Goal: Information Seeking & Learning: Learn about a topic

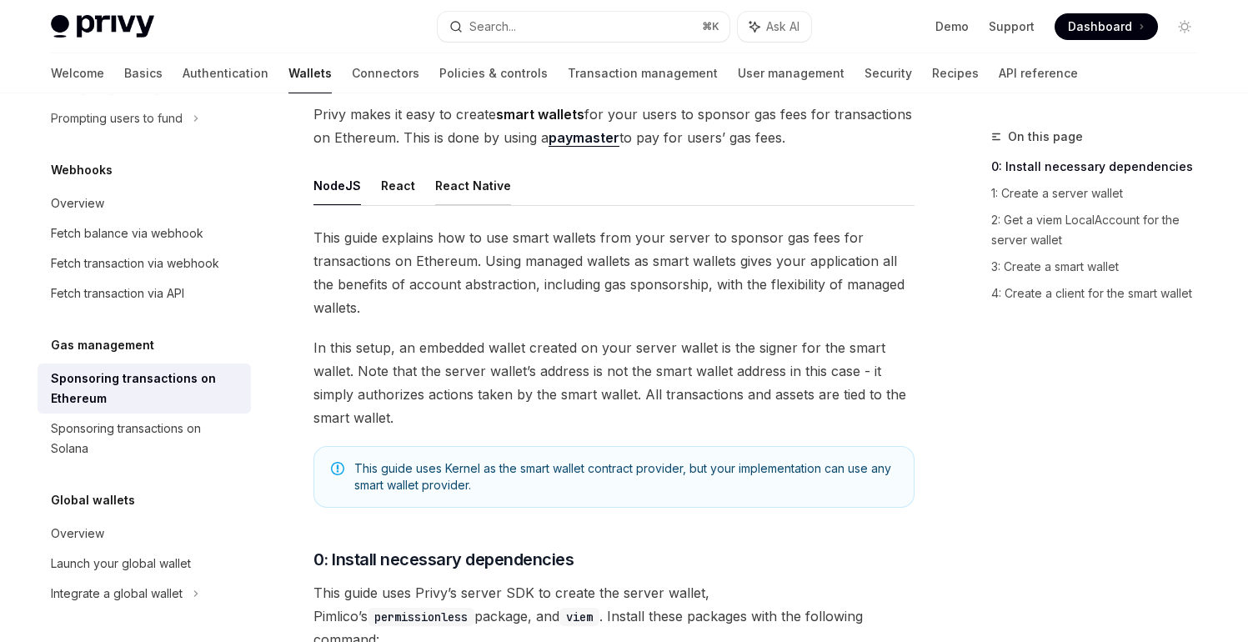
scroll to position [137, 0]
click at [382, 188] on button "React" at bounding box center [398, 186] width 34 height 39
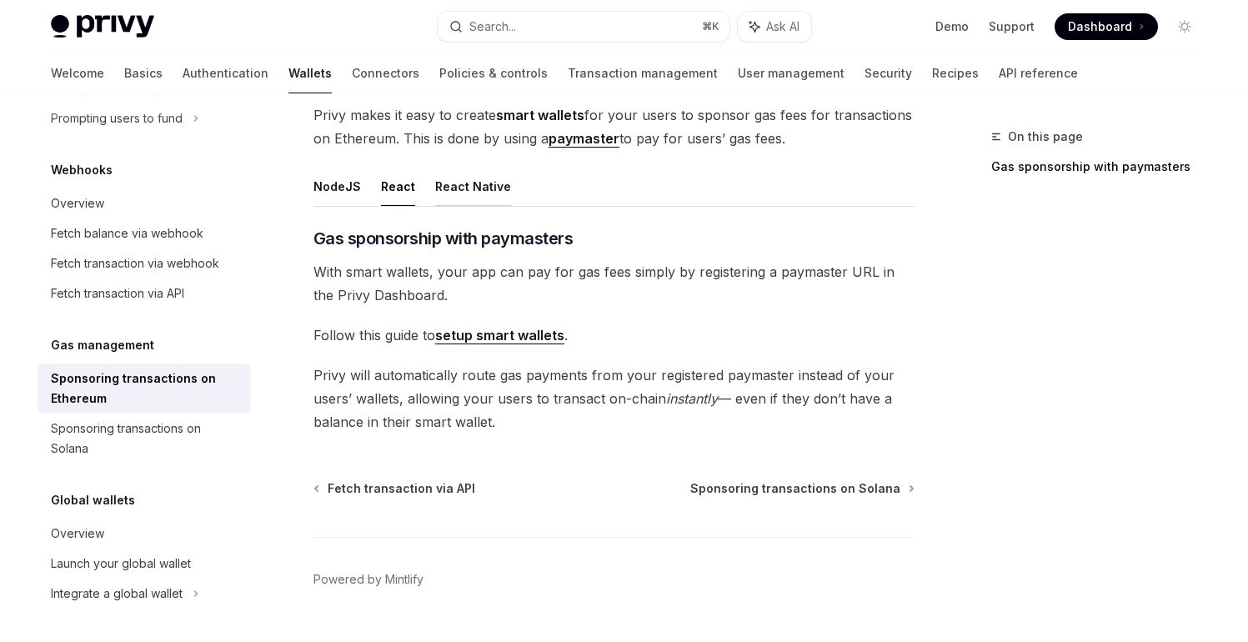
click at [452, 183] on button "React Native" at bounding box center [473, 186] width 76 height 39
click at [383, 189] on button "React" at bounding box center [398, 186] width 34 height 39
click at [339, 183] on button "NodeJS" at bounding box center [338, 186] width 48 height 39
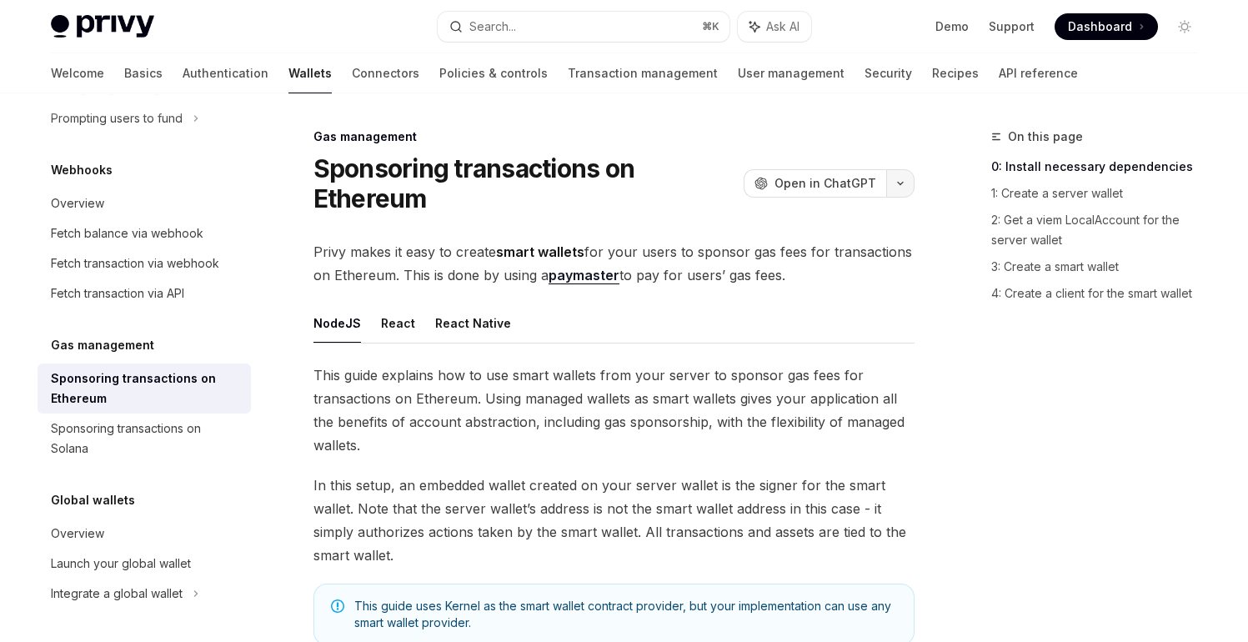
click at [899, 185] on icon "button" at bounding box center [901, 183] width 20 height 7
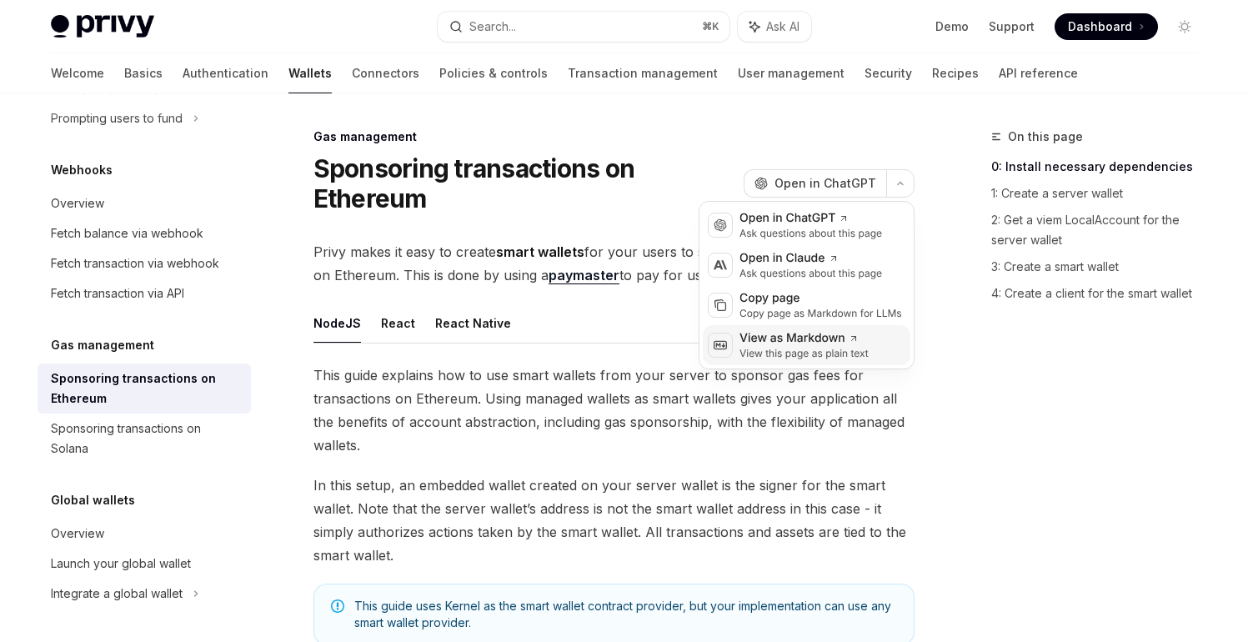
click at [826, 344] on div "View as Markdown" at bounding box center [804, 338] width 129 height 17
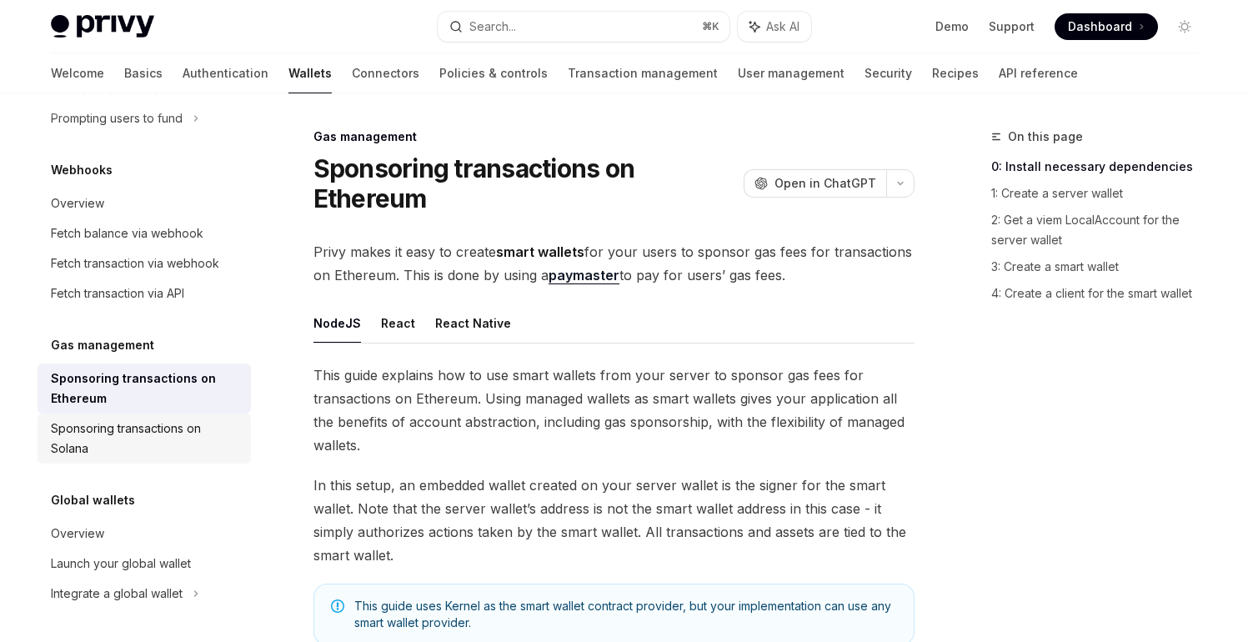
click at [100, 436] on div "Sponsoring transactions on Solana" at bounding box center [146, 439] width 190 height 40
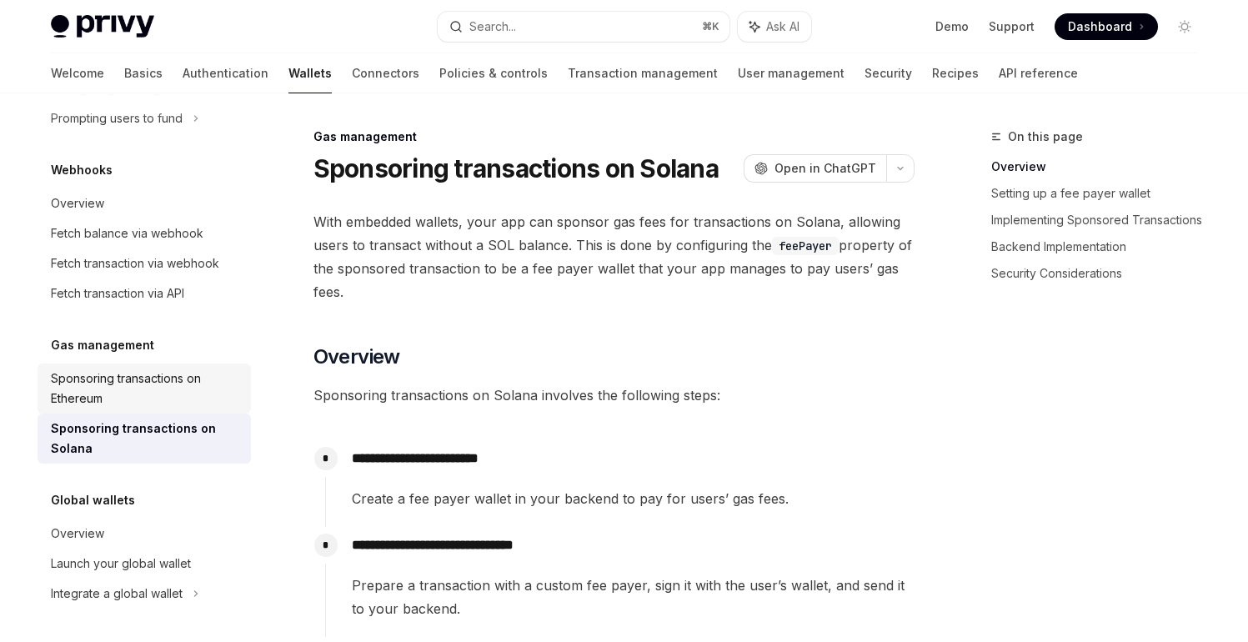
click at [168, 388] on div "Sponsoring transactions on Ethereum" at bounding box center [146, 389] width 190 height 40
click at [105, 379] on div "Sponsoring transactions on Ethereum" at bounding box center [146, 389] width 190 height 40
click at [1064, 372] on div "On this page Overview Setting up a fee payer wallet Implementing Sponsored Tran…" at bounding box center [1084, 384] width 253 height 515
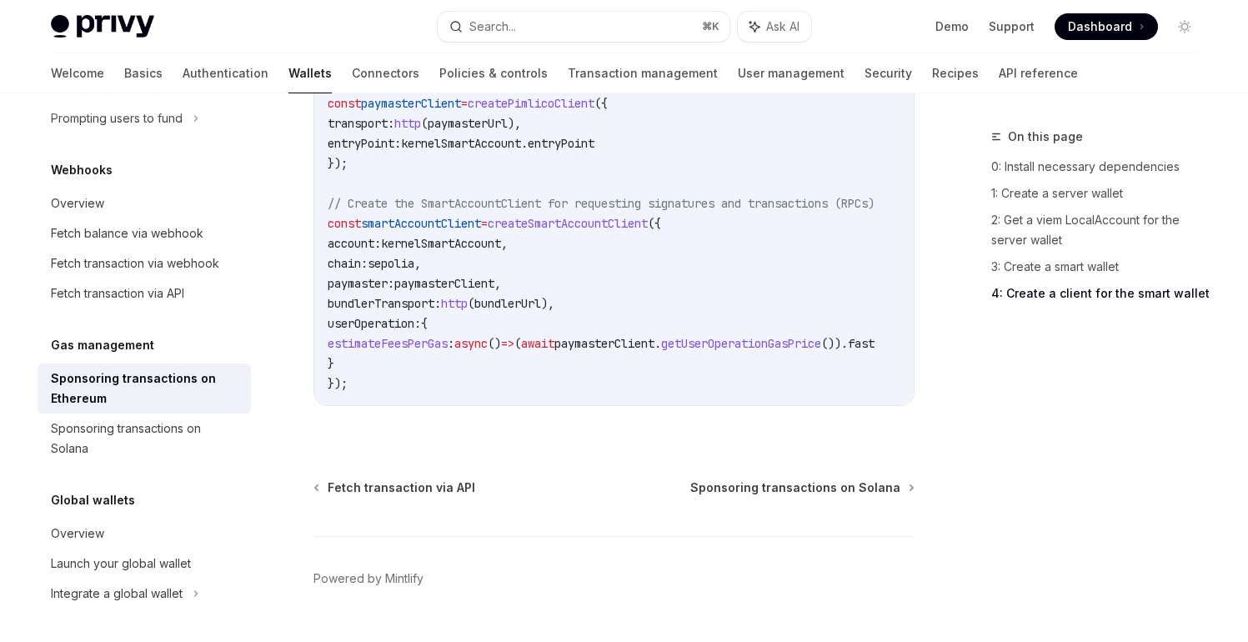
scroll to position [2274, 0]
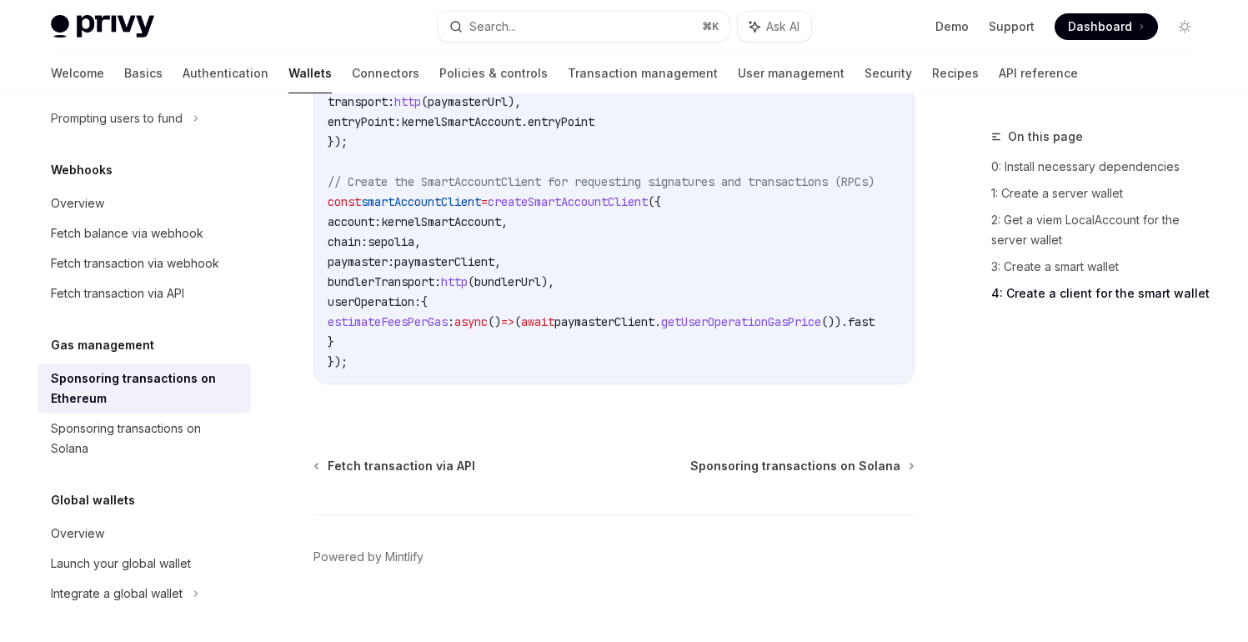
type textarea "*"
